Goal: Complete application form

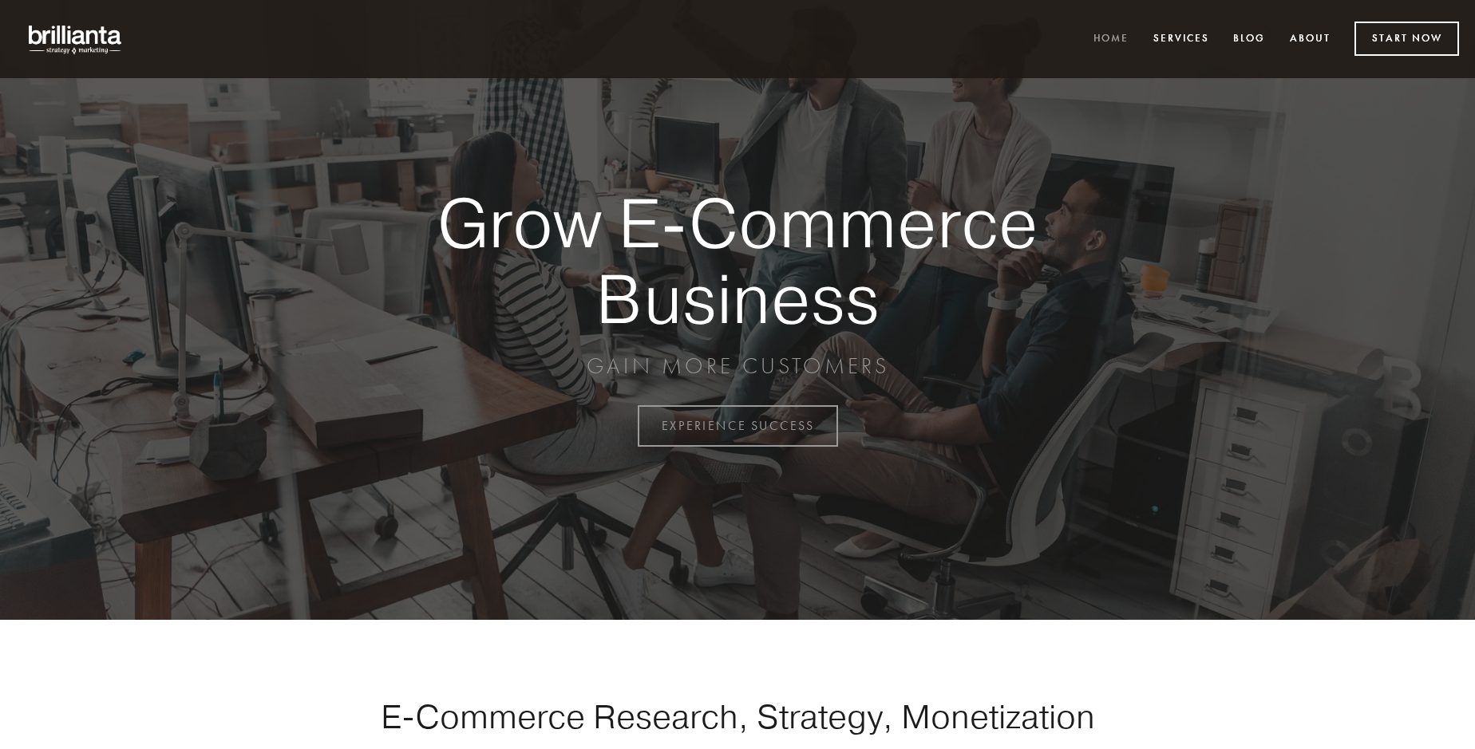
scroll to position [4184, 0]
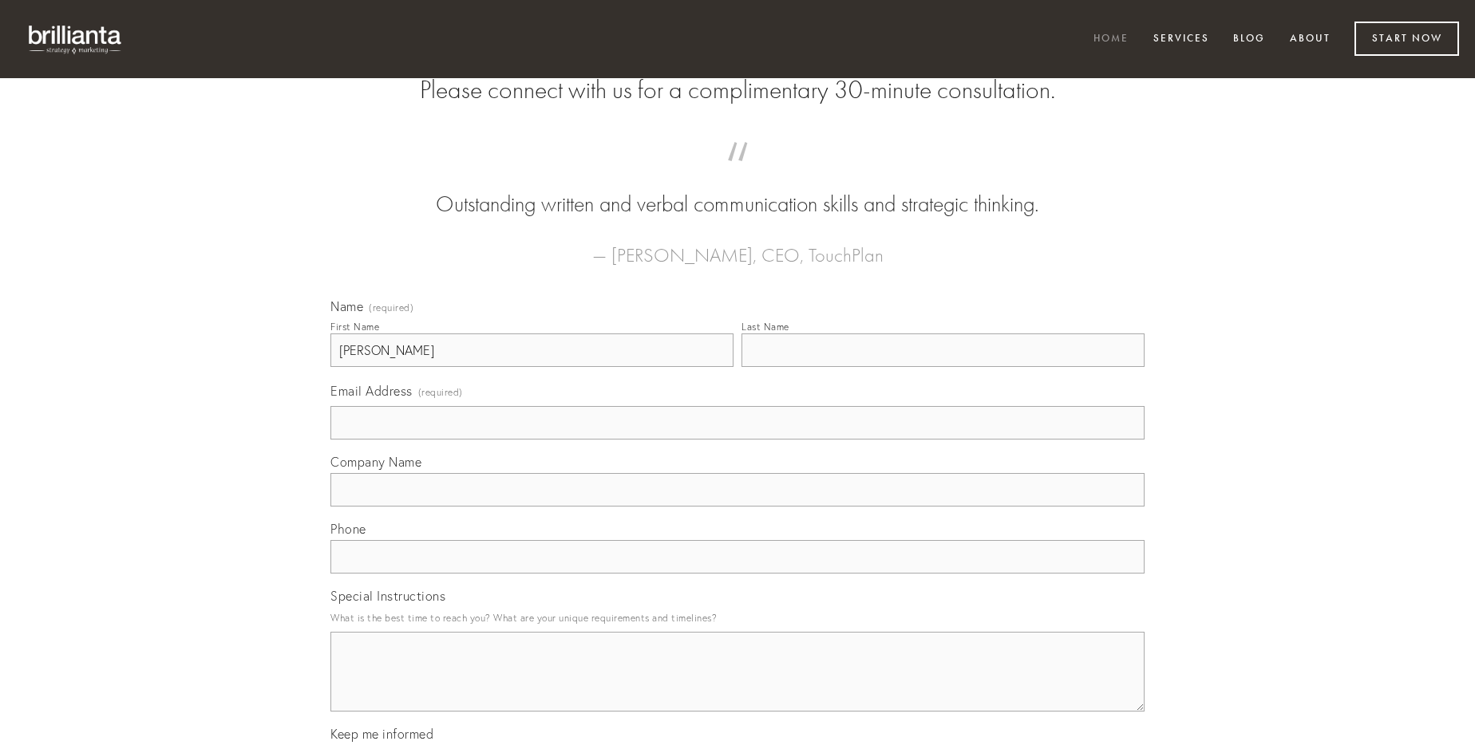
type input "[PERSON_NAME]"
click at [943, 367] on input "Last Name" at bounding box center [942, 351] width 403 height 34
type input "[PERSON_NAME]"
click at [737, 440] on input "Email Address (required)" at bounding box center [737, 423] width 814 height 34
type input "[EMAIL_ADDRESS][DOMAIN_NAME]"
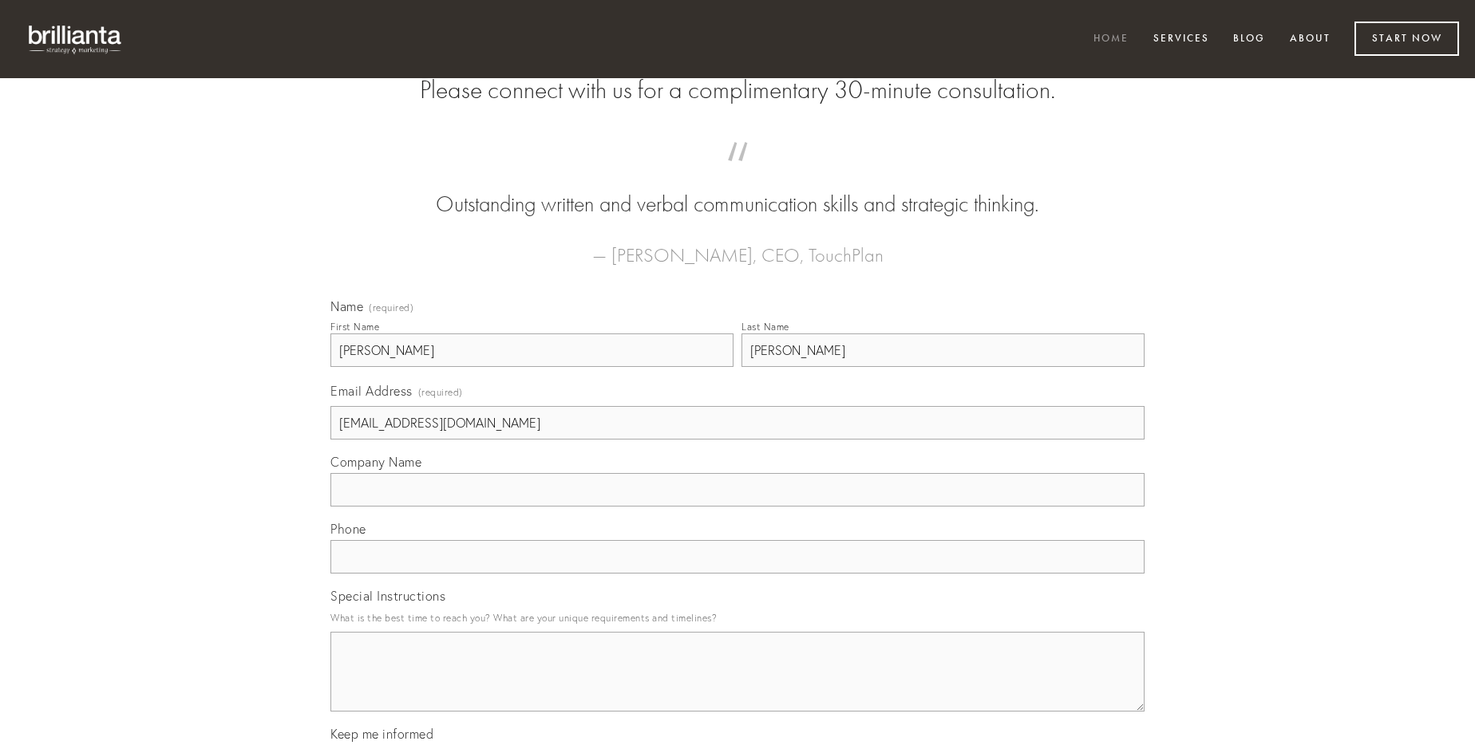
click at [737, 507] on input "Company Name" at bounding box center [737, 490] width 814 height 34
type input "valens"
click at [737, 574] on input "text" at bounding box center [737, 557] width 814 height 34
click at [737, 686] on textarea "Special Instructions" at bounding box center [737, 672] width 814 height 80
type textarea "decor"
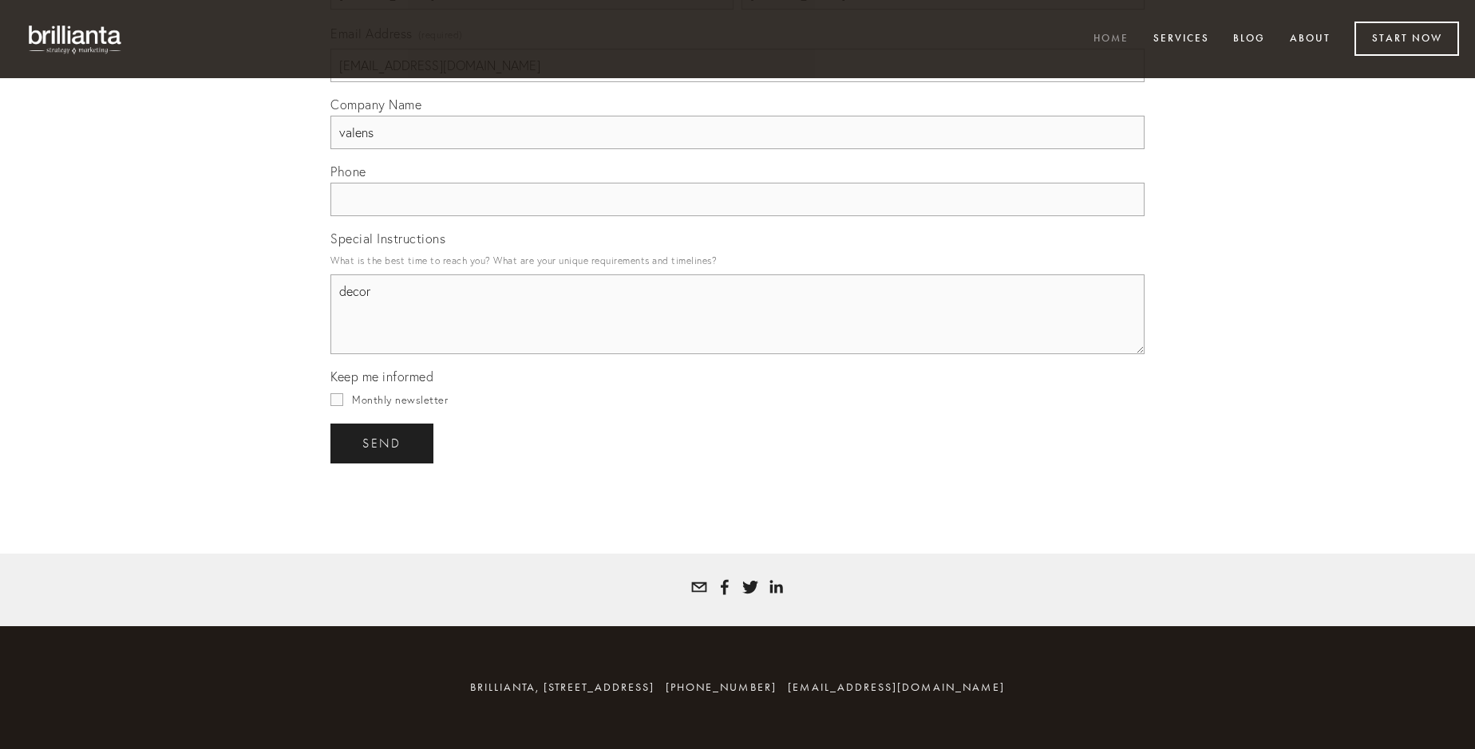
click at [383, 443] on span "send" at bounding box center [381, 444] width 39 height 14
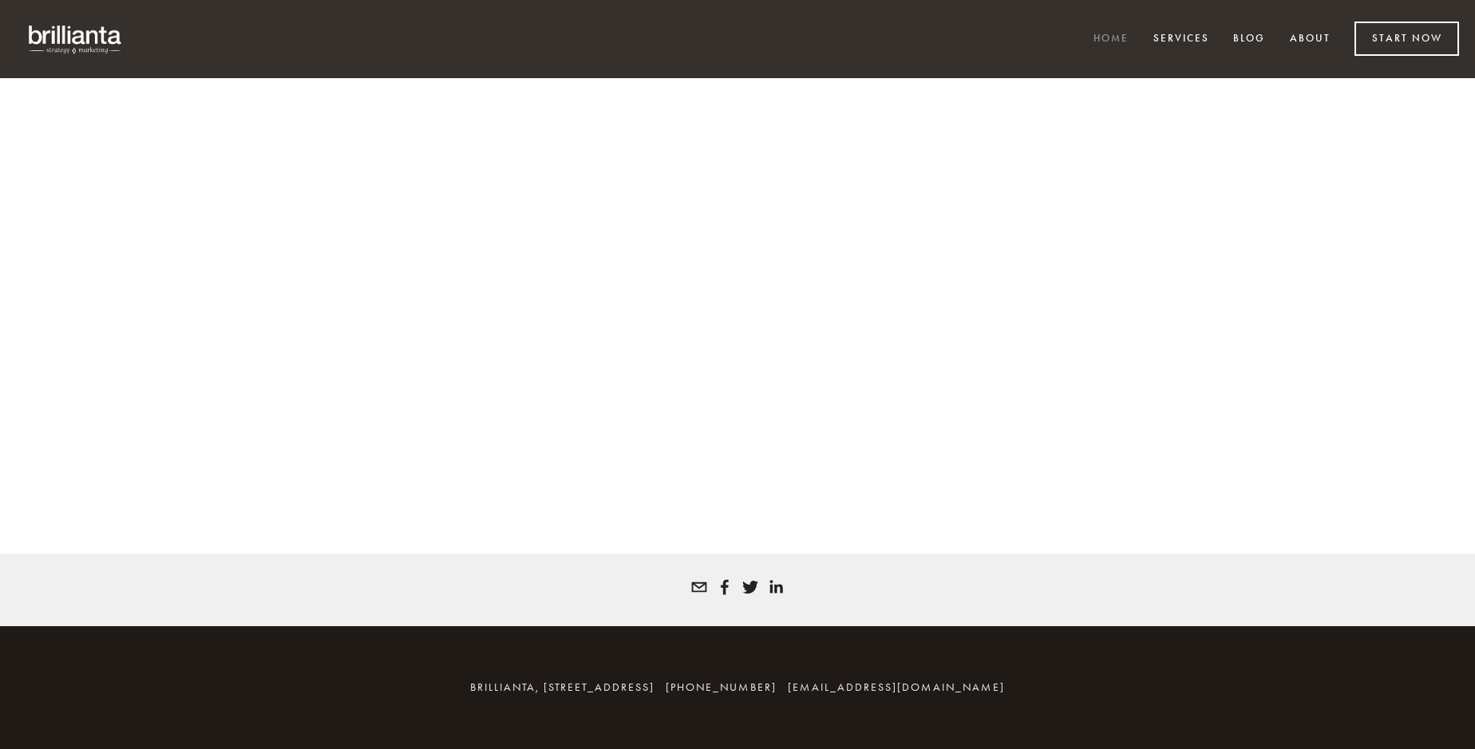
scroll to position [4162, 0]
